Goal: Find specific page/section: Find specific page/section

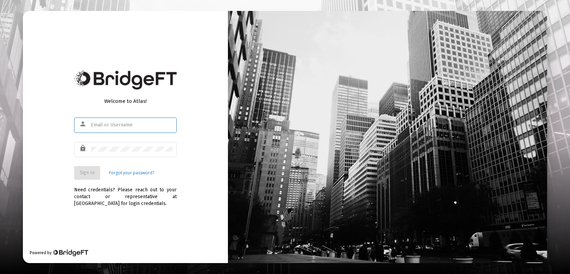
click at [98, 124] on input "text" at bounding box center [132, 124] width 82 height 5
type input "[EMAIL_ADDRESS][DOMAIN_NAME]"
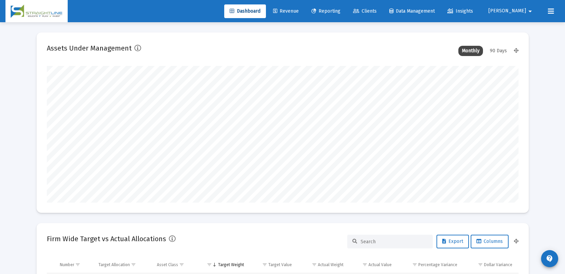
scroll to position [137, 254]
click at [377, 11] on span "Clients" at bounding box center [365, 11] width 24 height 6
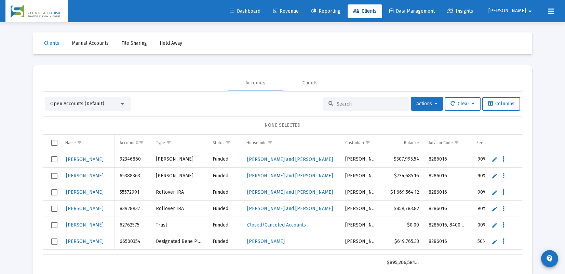
click at [341, 105] on input at bounding box center [370, 104] width 67 height 6
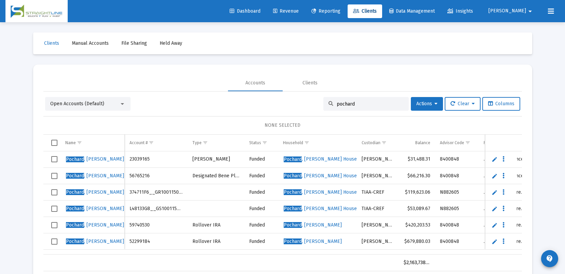
type input "pochard"
click at [310, 242] on span "[PERSON_NAME]" at bounding box center [313, 242] width 58 height 6
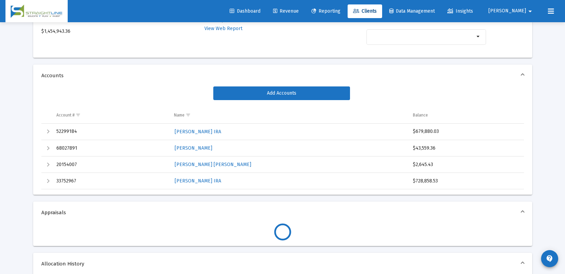
scroll to position [103, 0]
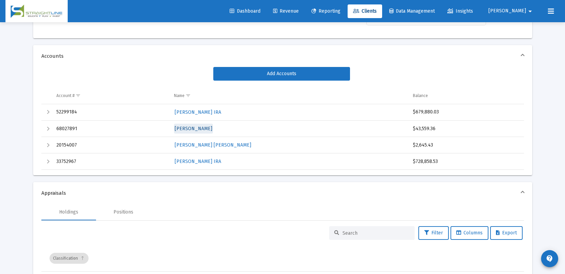
click at [194, 129] on span "[PERSON_NAME]" at bounding box center [194, 129] width 38 height 6
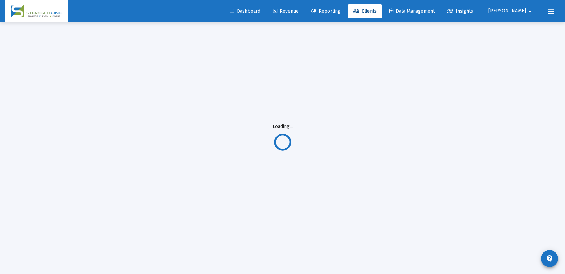
scroll to position [22, 0]
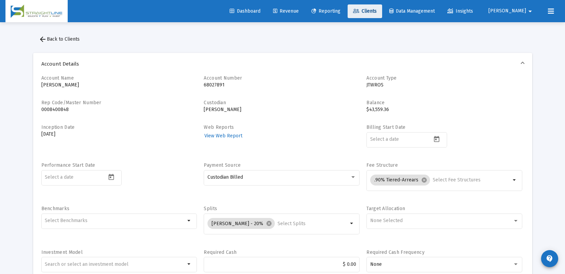
click at [377, 9] on span "Clients" at bounding box center [365, 11] width 24 height 6
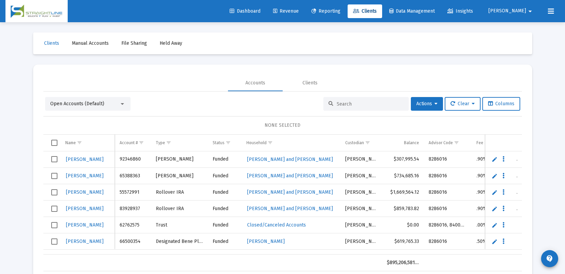
click at [337, 102] on input at bounding box center [370, 104] width 67 height 6
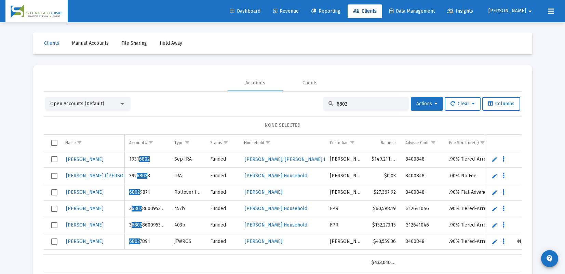
type input "6802"
click at [84, 241] on span "[PERSON_NAME]" at bounding box center [85, 242] width 38 height 6
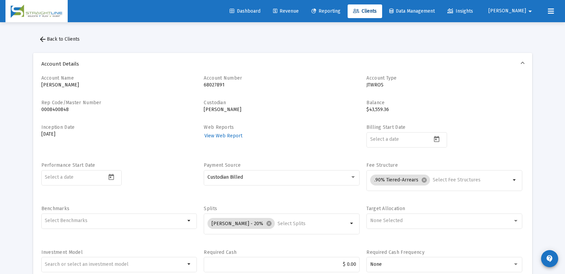
click at [526, 10] on span "[PERSON_NAME]" at bounding box center [508, 11] width 38 height 6
click at [527, 45] on button "Logout" at bounding box center [528, 45] width 41 height 16
